Goal: Task Accomplishment & Management: Use online tool/utility

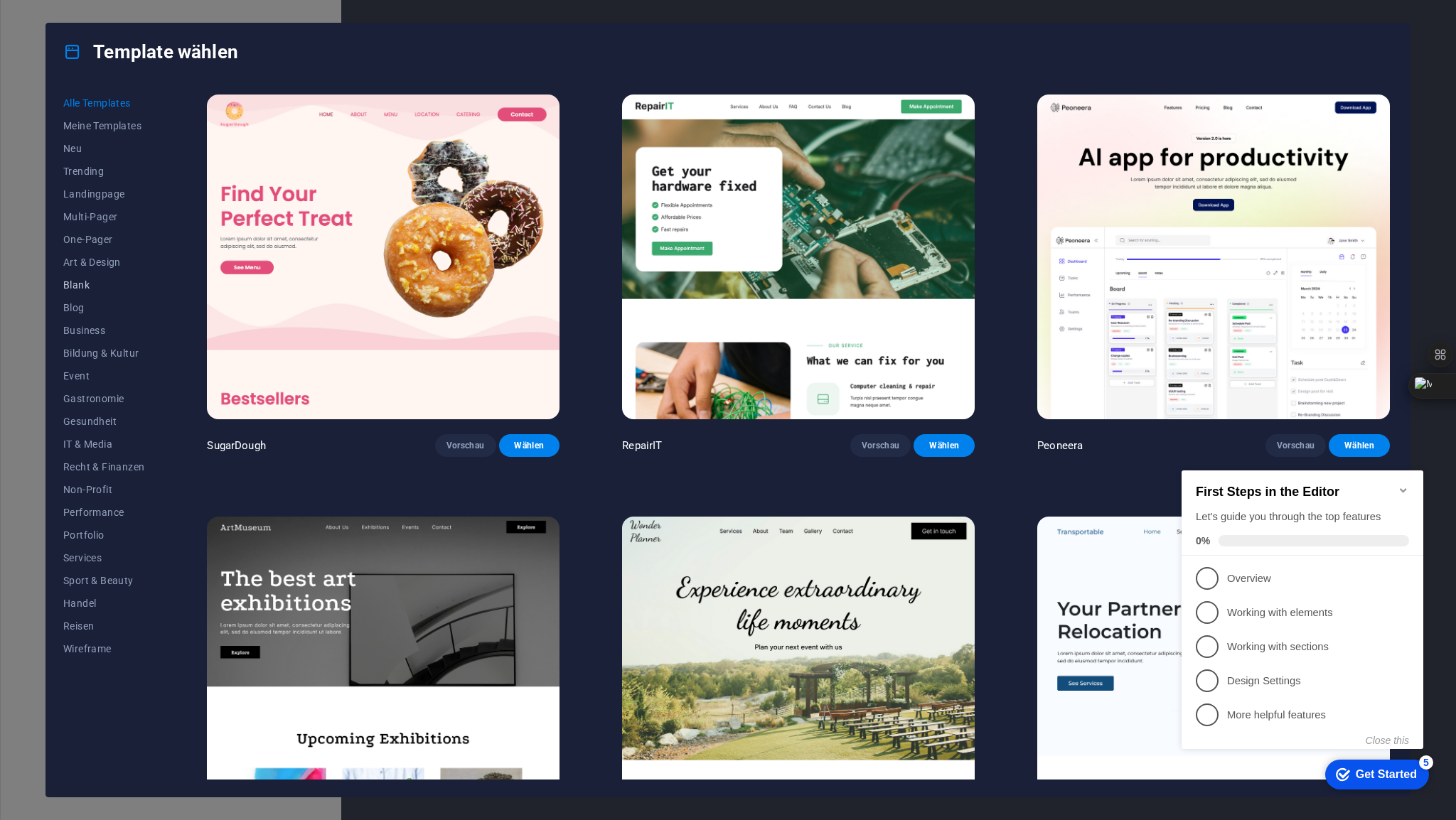
click at [91, 285] on span "Blank" at bounding box center [104, 284] width 81 height 12
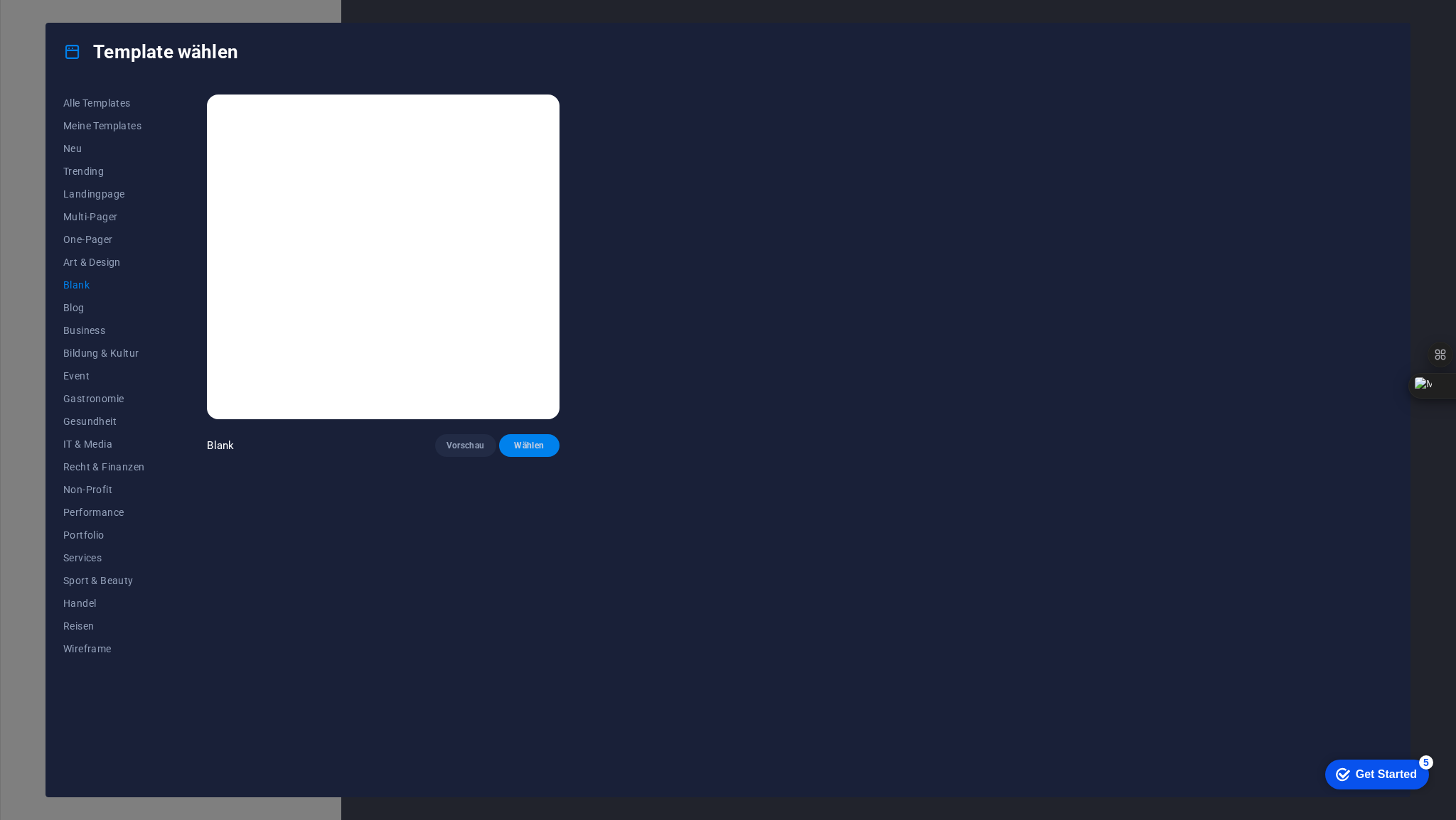
click at [537, 442] on span "Wählen" at bounding box center [530, 446] width 39 height 12
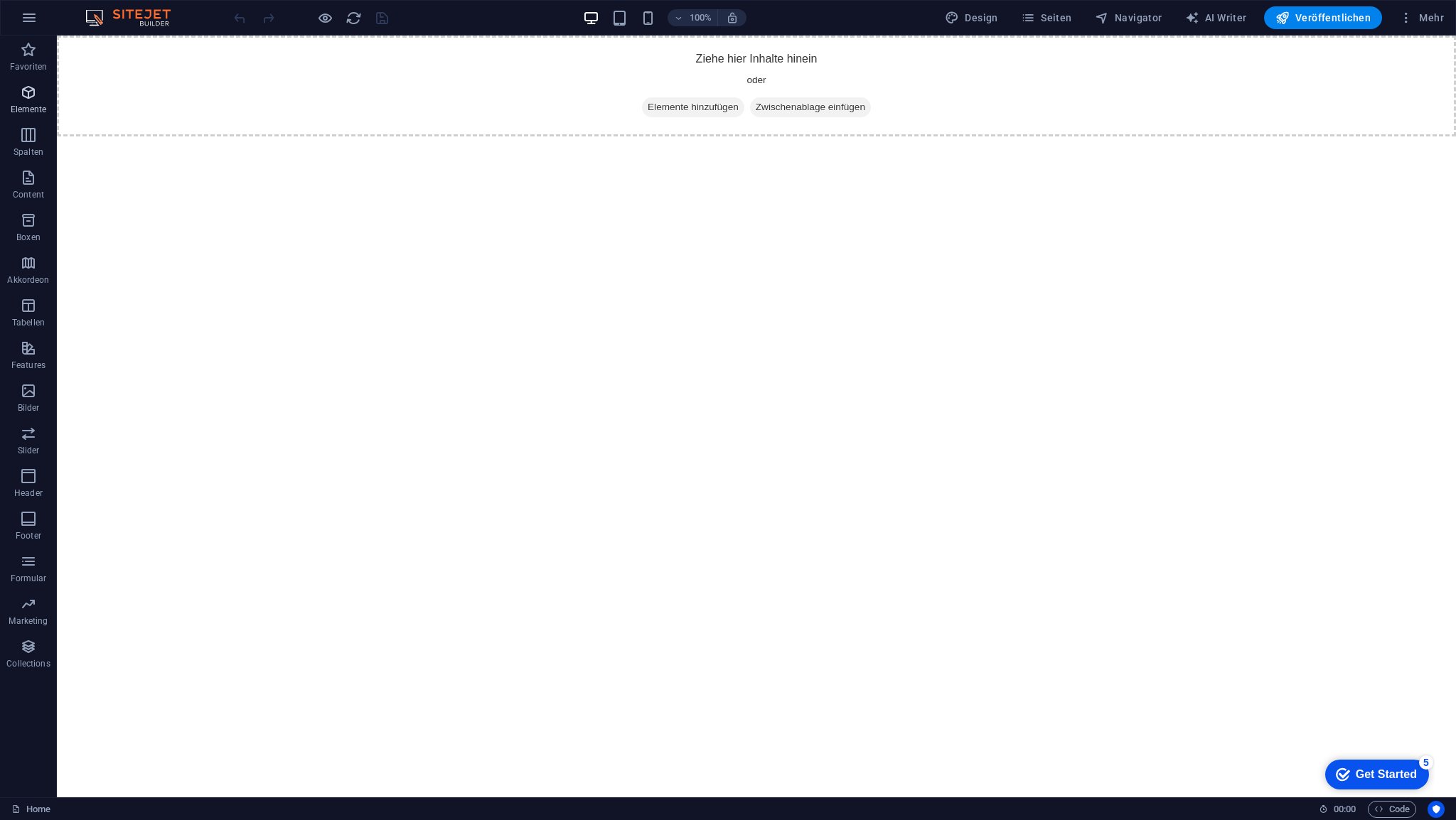
click at [30, 101] on span "Elemente" at bounding box center [28, 101] width 57 height 34
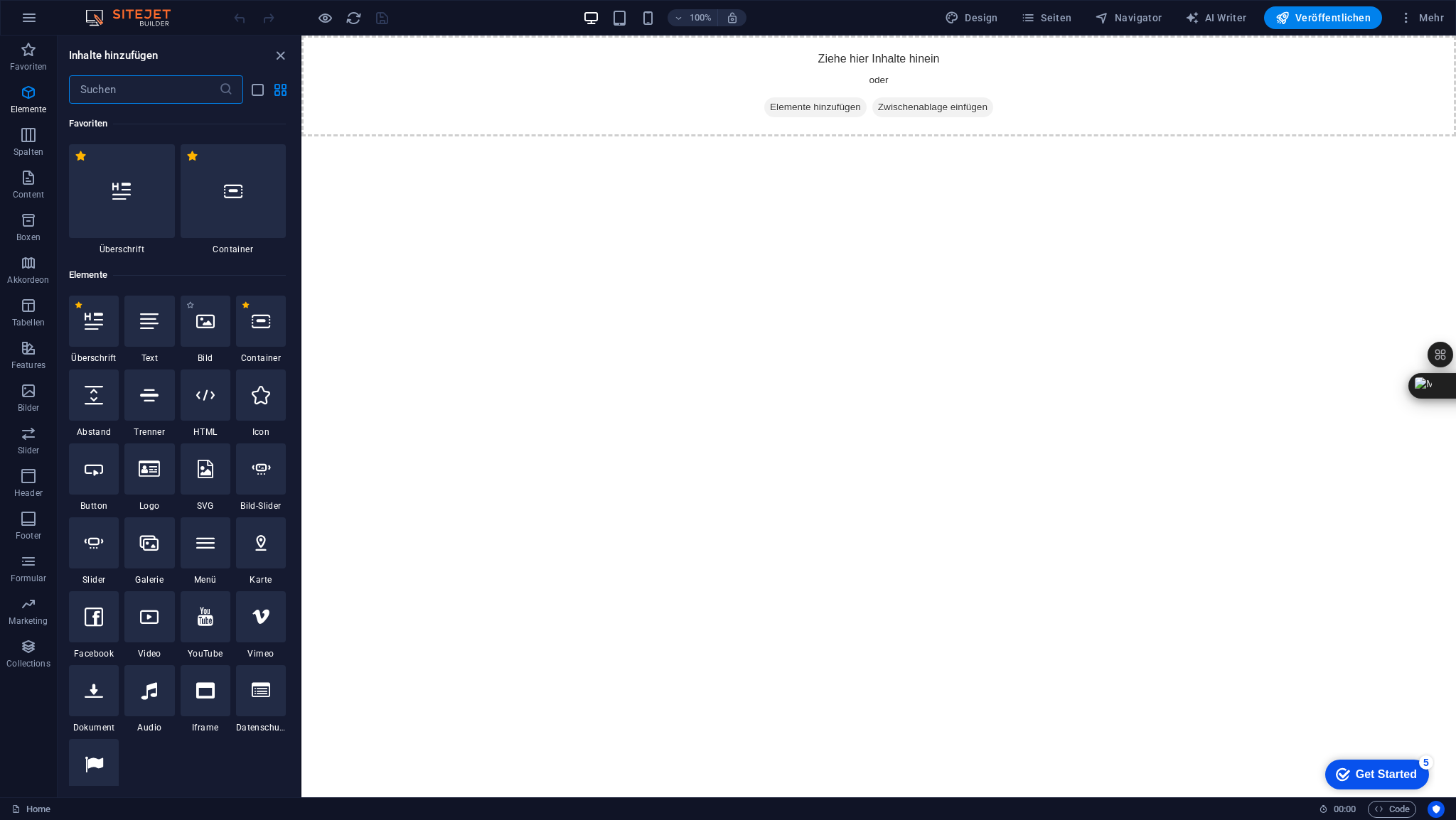
scroll to position [150, 0]
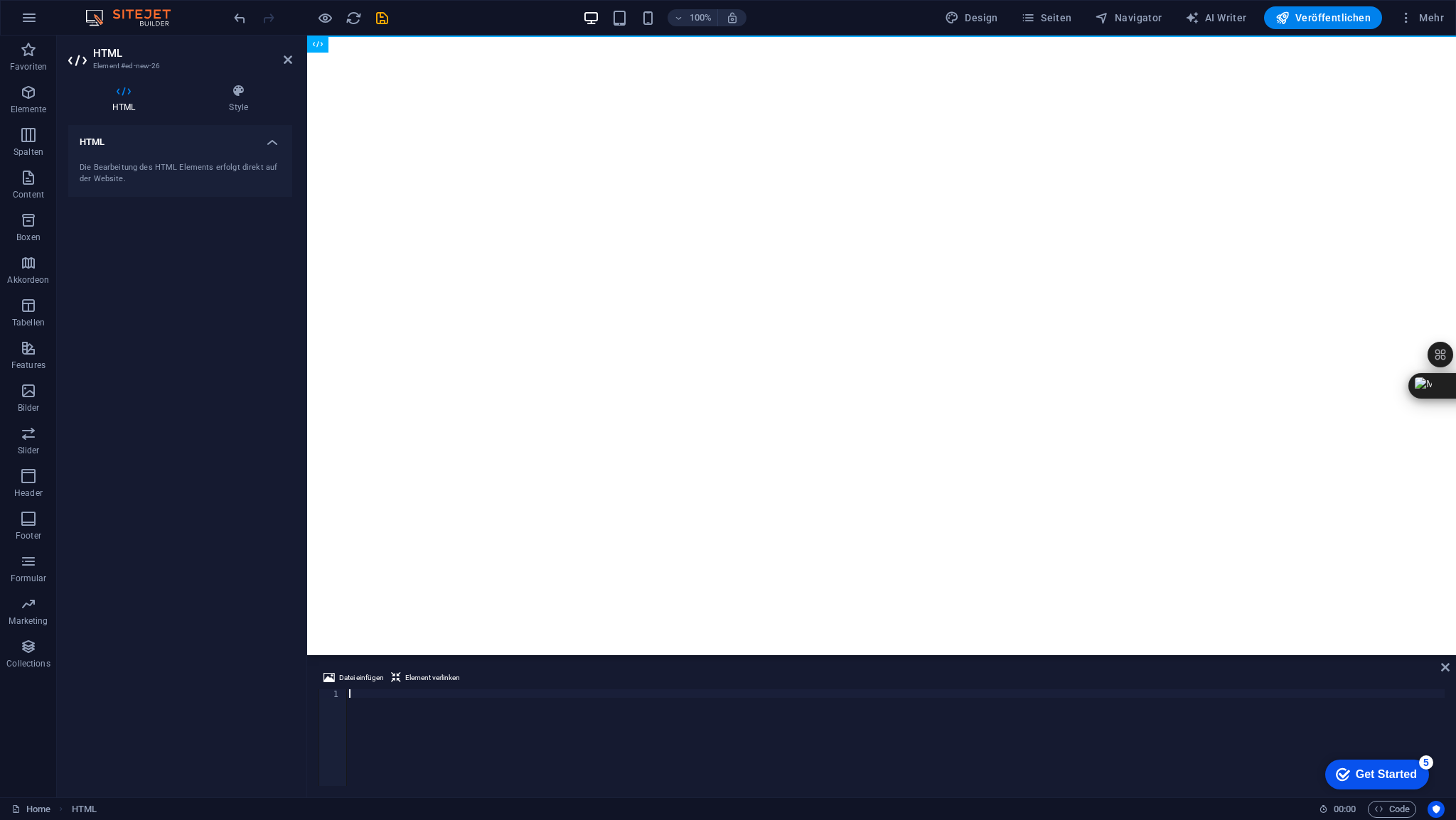
click at [370, 690] on div at bounding box center [895, 746] width 1099 height 114
click at [287, 63] on icon at bounding box center [288, 60] width 9 height 12
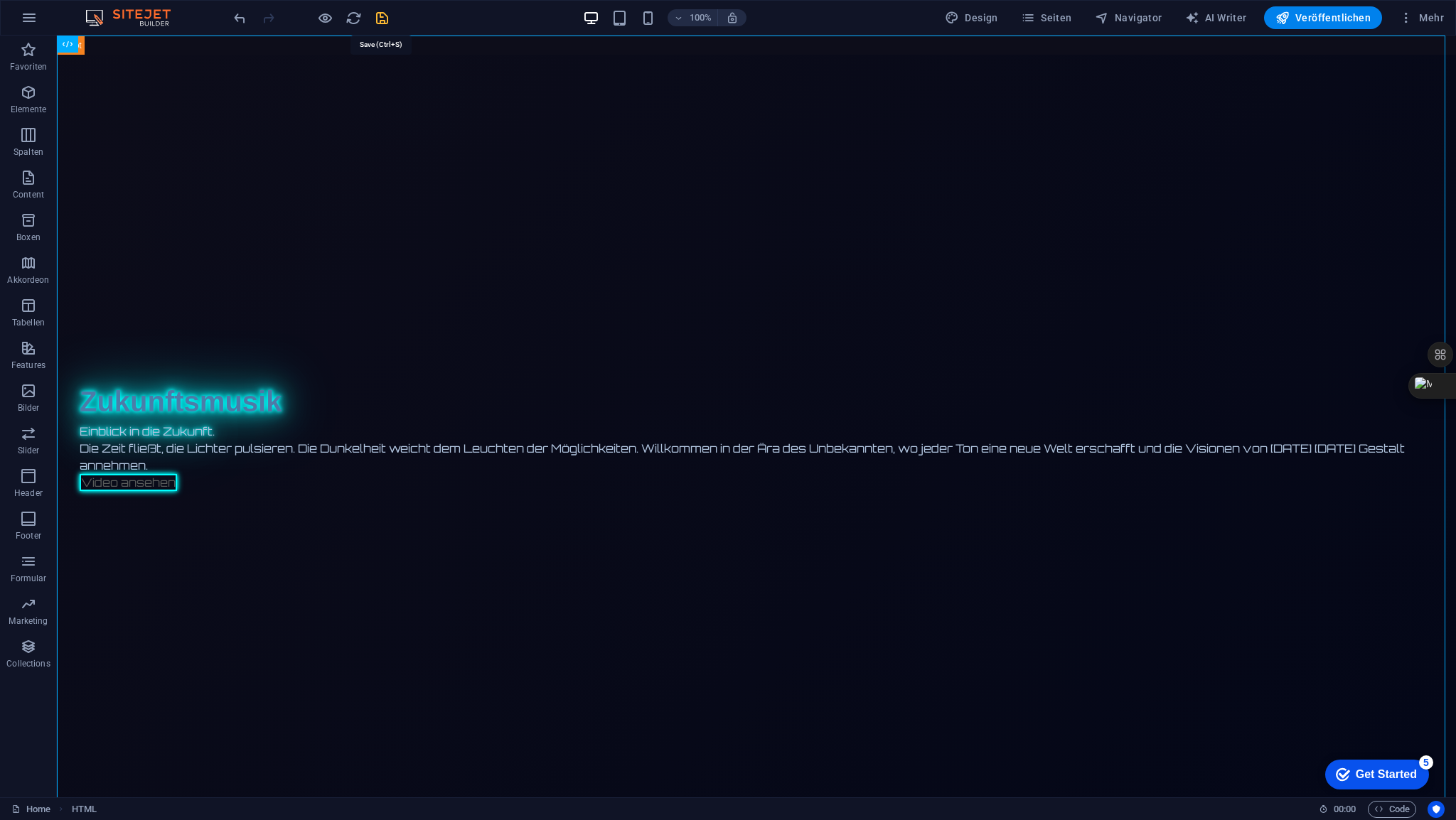
click at [381, 19] on icon "save" at bounding box center [381, 18] width 16 height 16
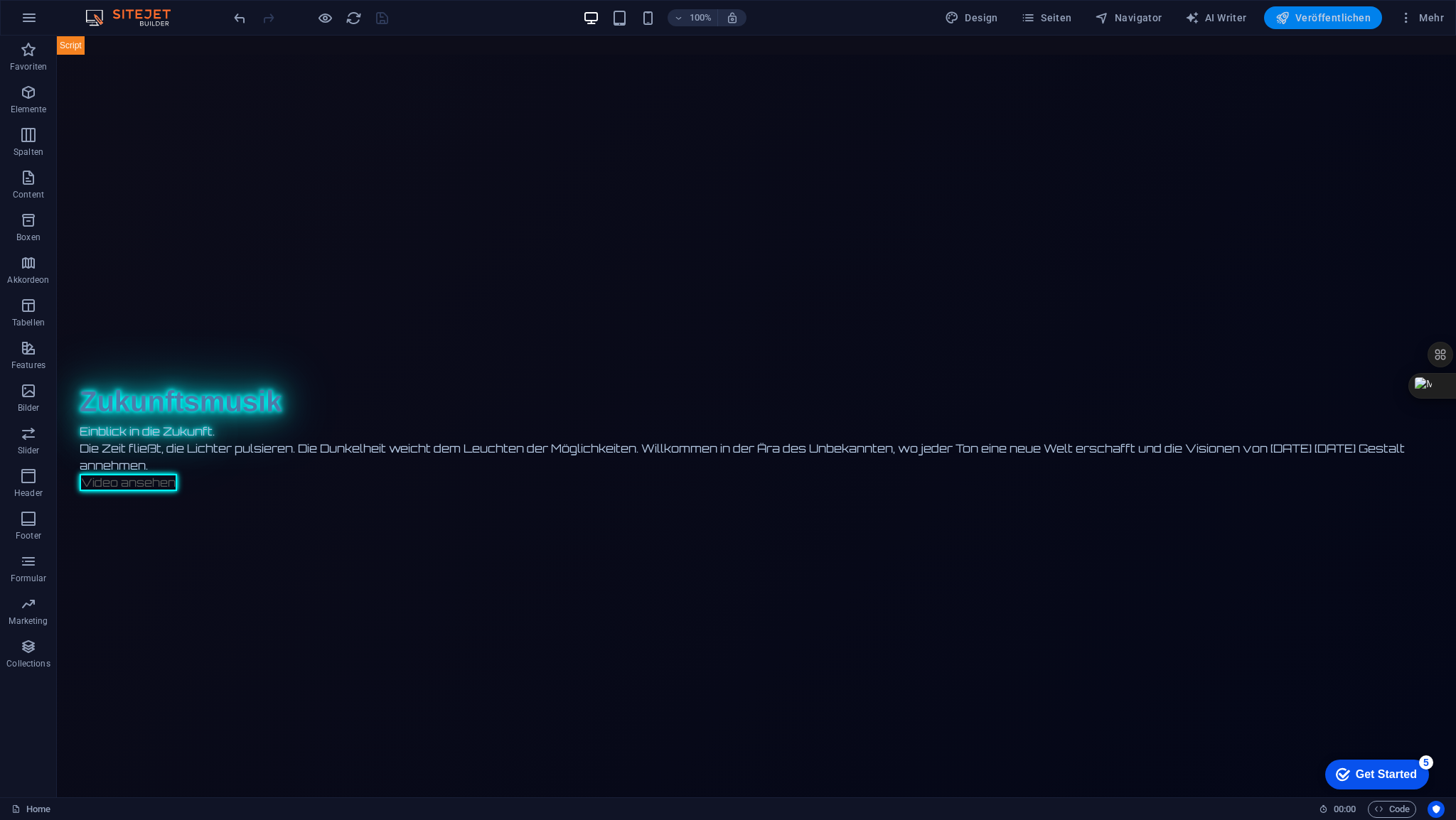
click at [1328, 19] on span "Veröffentlichen" at bounding box center [1323, 18] width 95 height 14
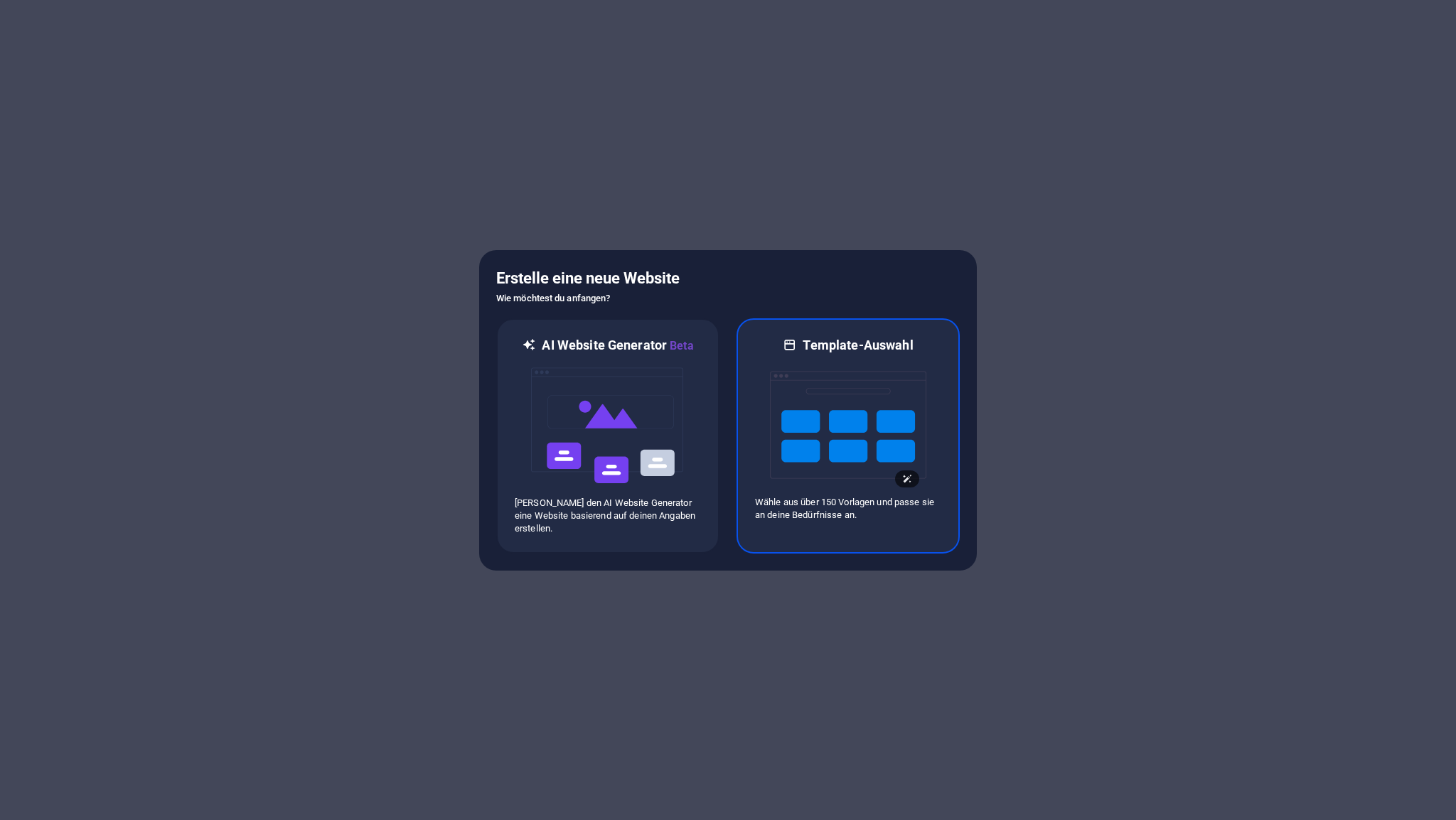
click at [842, 421] on img at bounding box center [848, 425] width 157 height 142
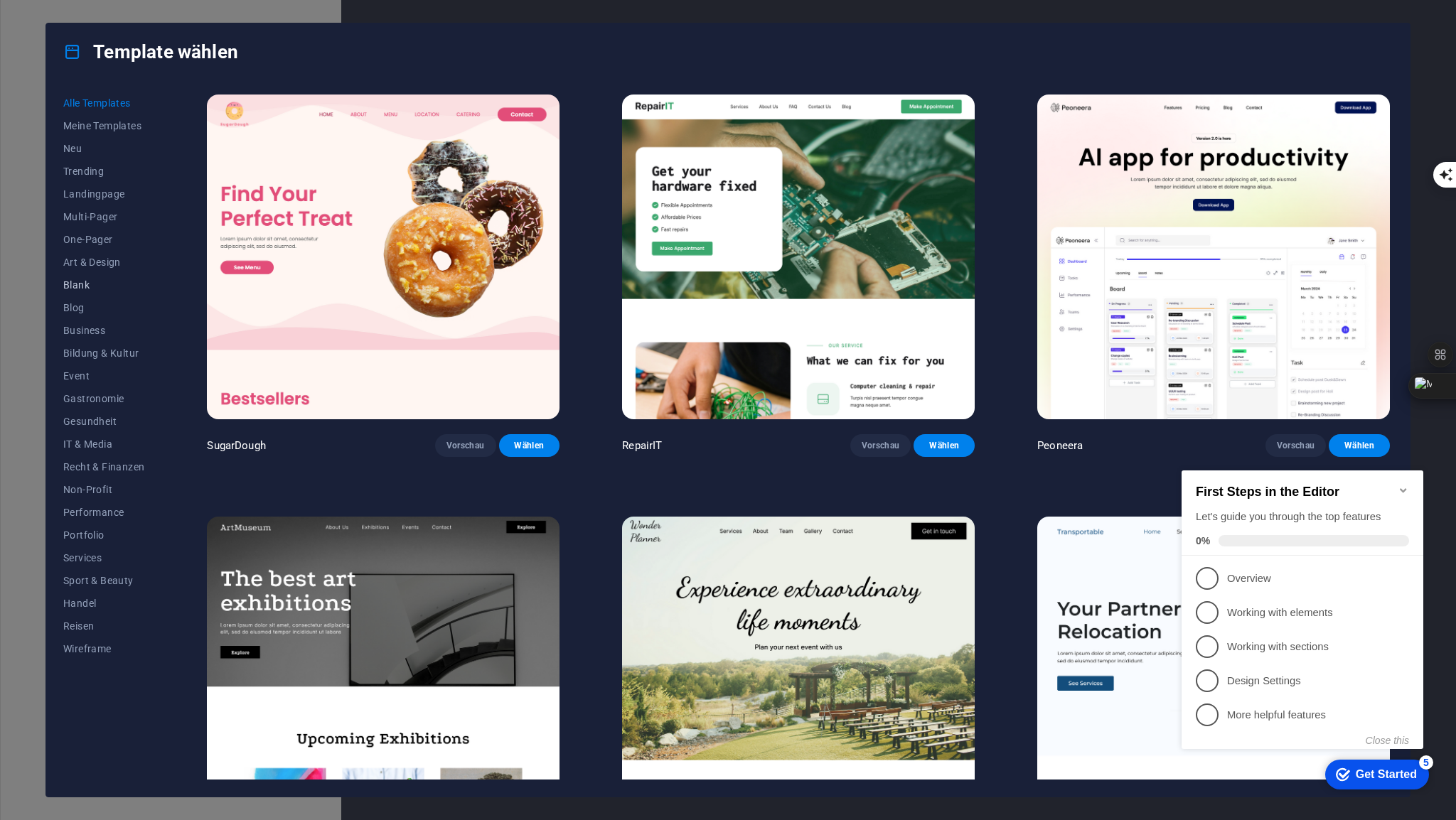
click at [88, 283] on span "Blank" at bounding box center [104, 284] width 81 height 12
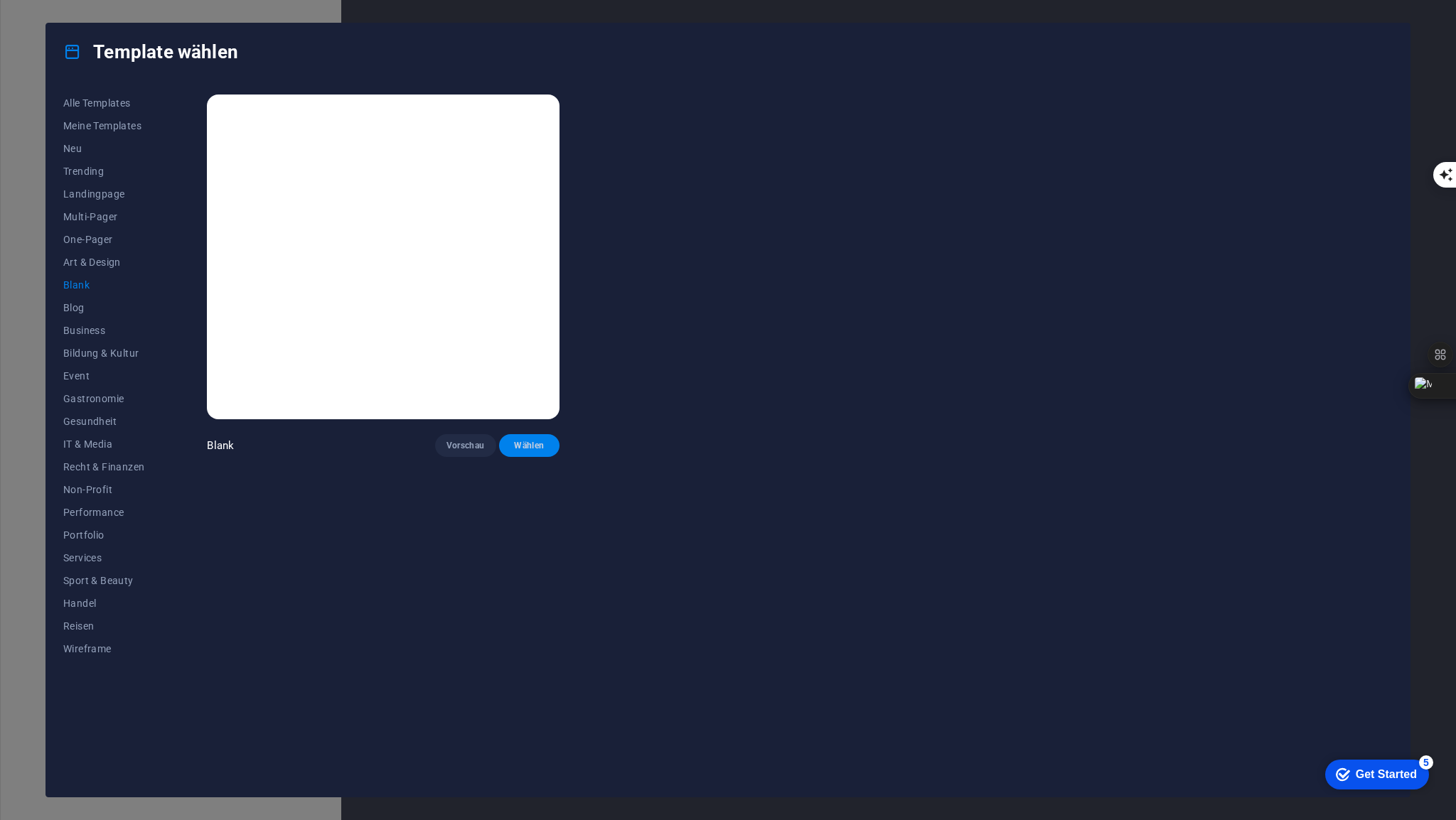
click at [529, 441] on span "Wählen" at bounding box center [530, 446] width 39 height 12
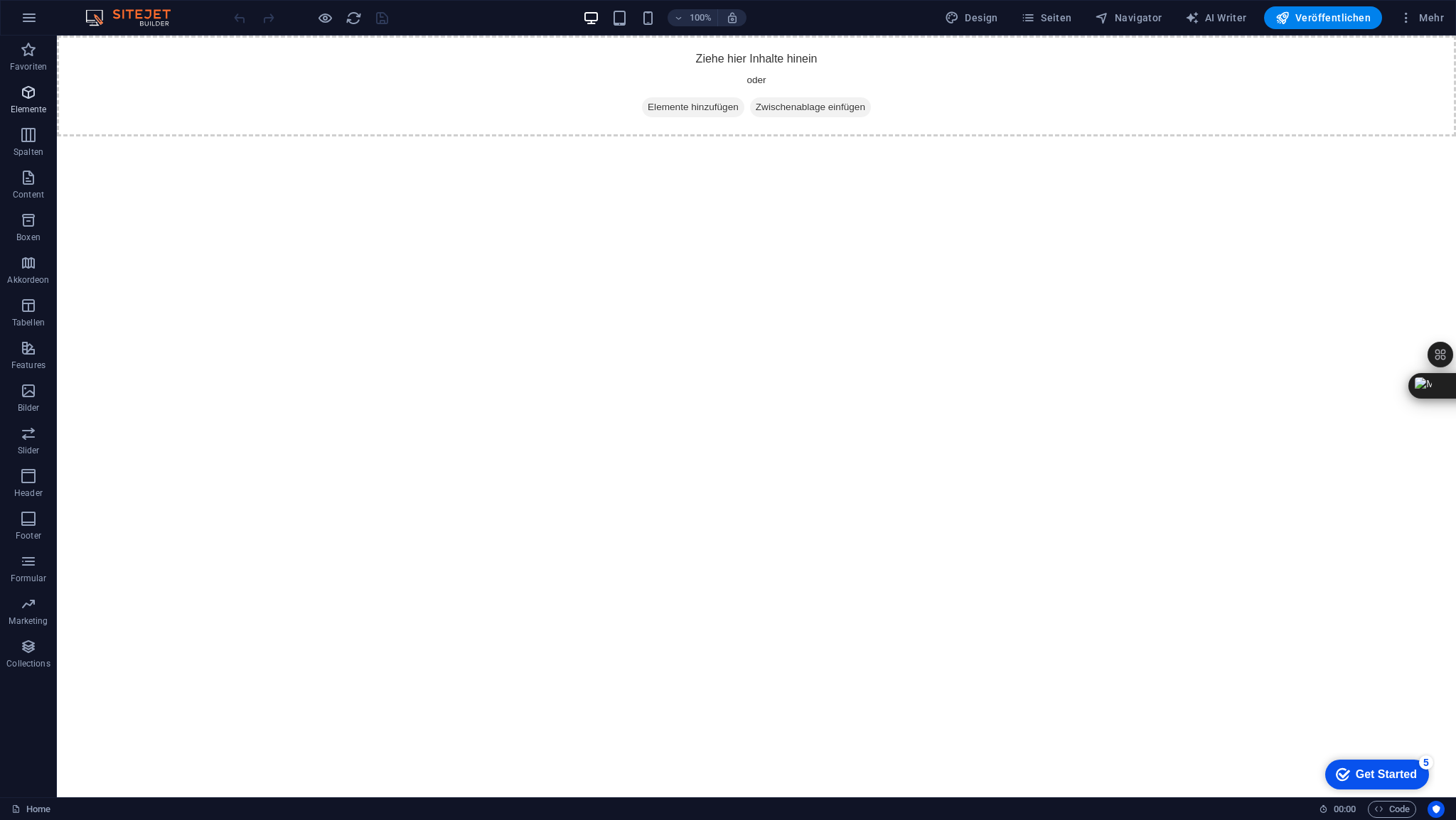
click at [40, 96] on span "Elemente" at bounding box center [28, 101] width 57 height 34
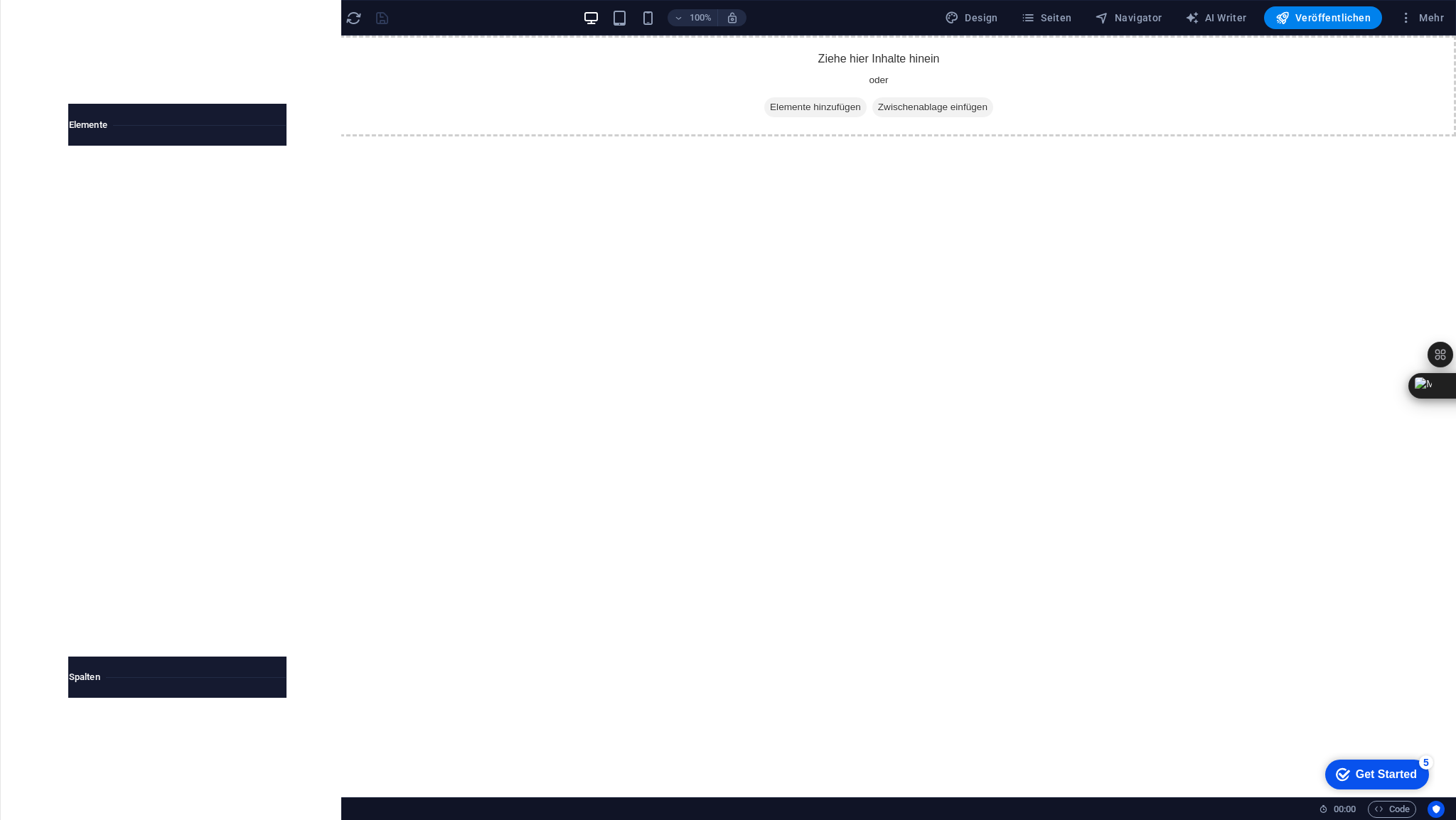
scroll to position [150, 0]
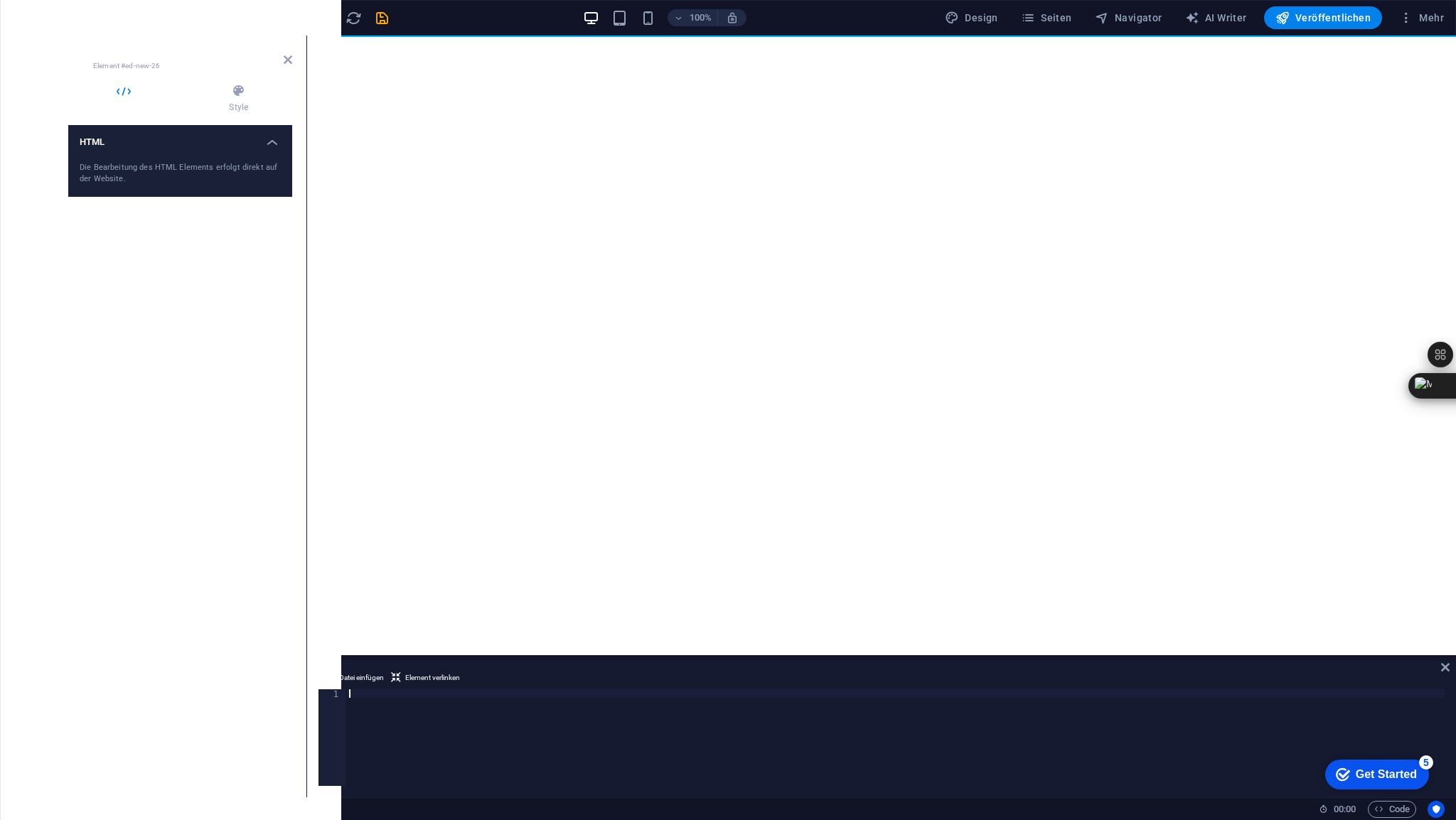
click at [361, 693] on div at bounding box center [895, 746] width 1099 height 114
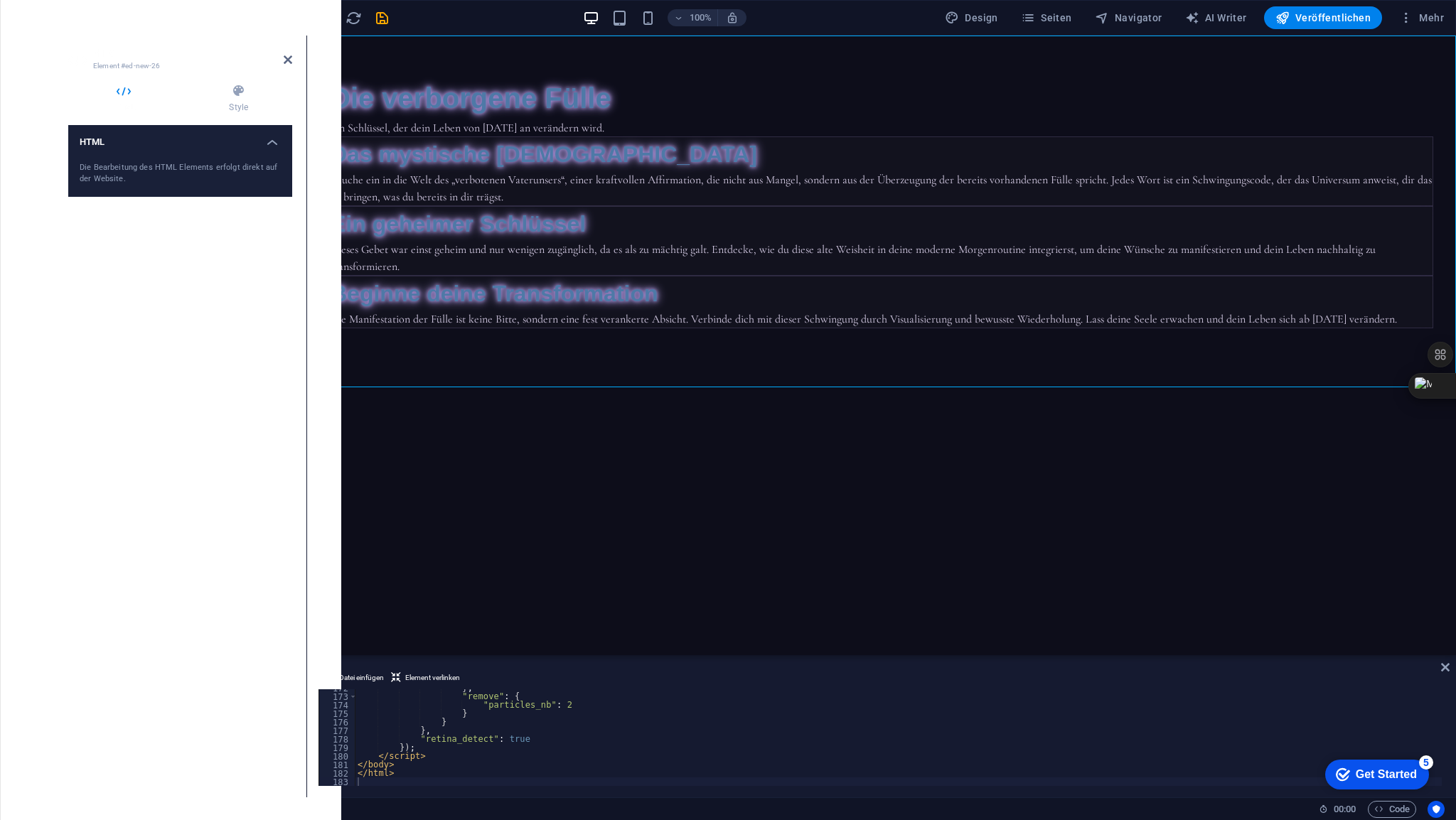
click at [289, 60] on icon at bounding box center [288, 60] width 9 height 12
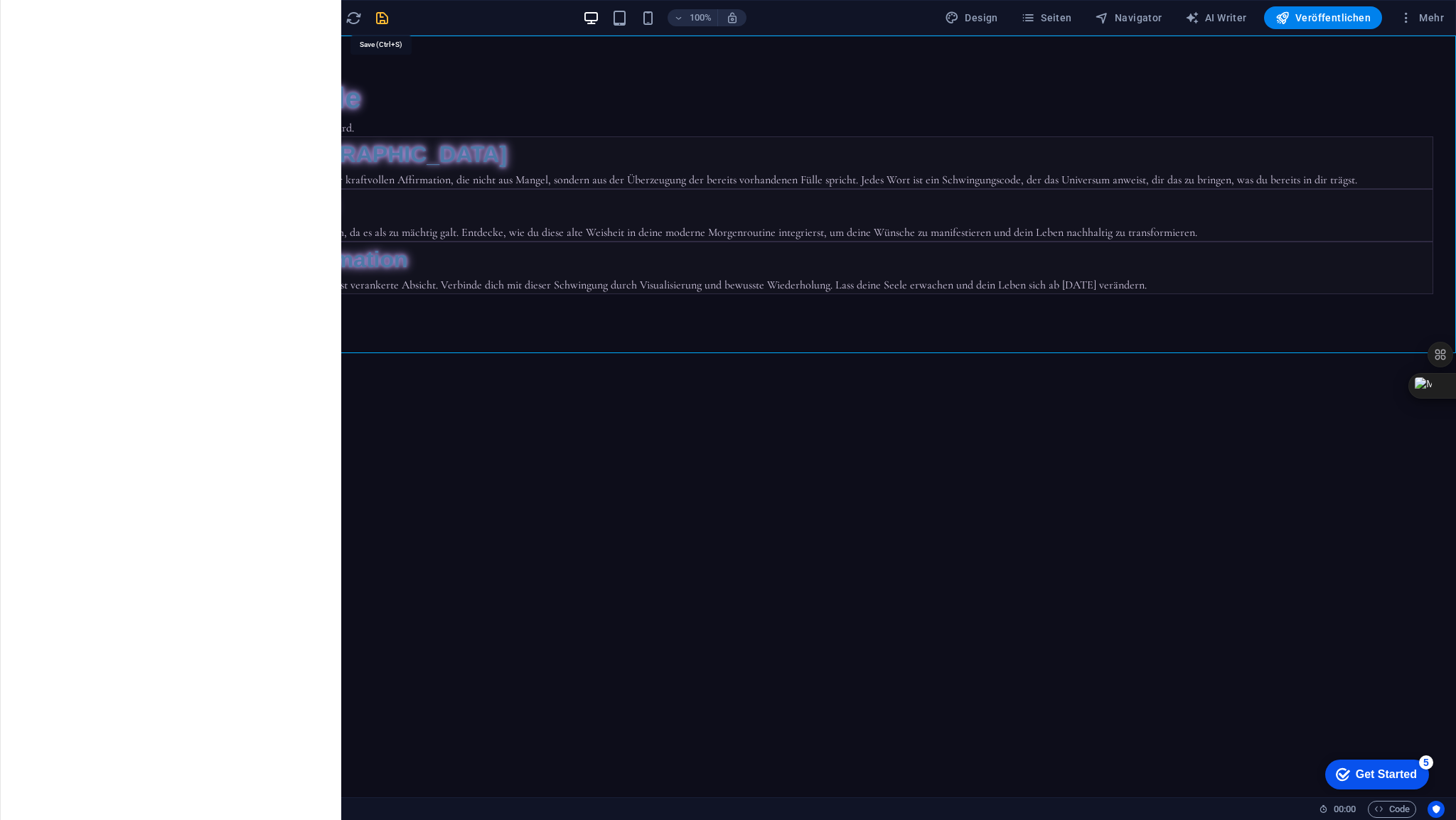
click at [381, 17] on icon "save" at bounding box center [381, 18] width 16 height 16
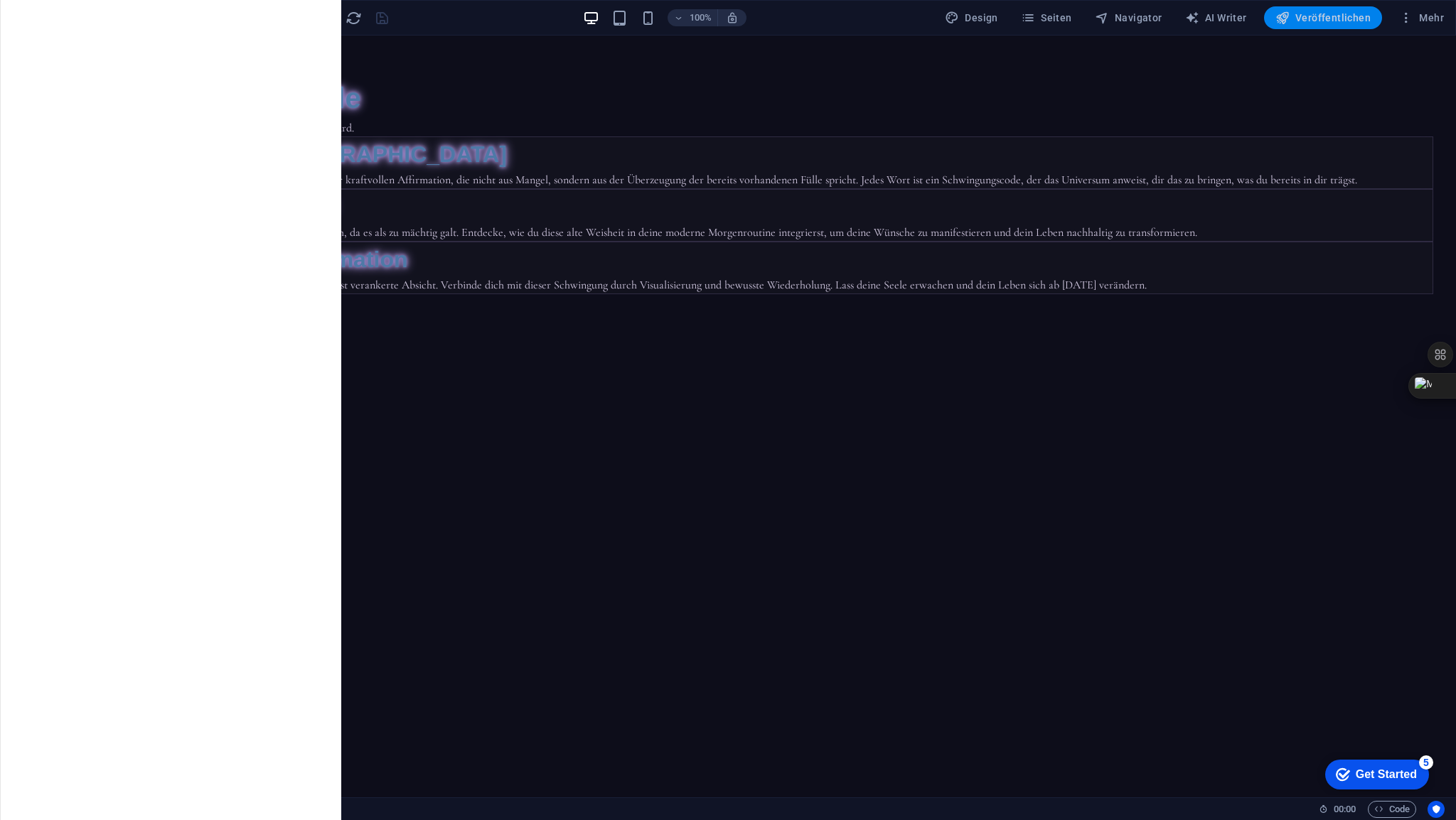
click at [1323, 18] on span "Veröffentlichen" at bounding box center [1323, 18] width 95 height 14
